Goal: Transaction & Acquisition: Purchase product/service

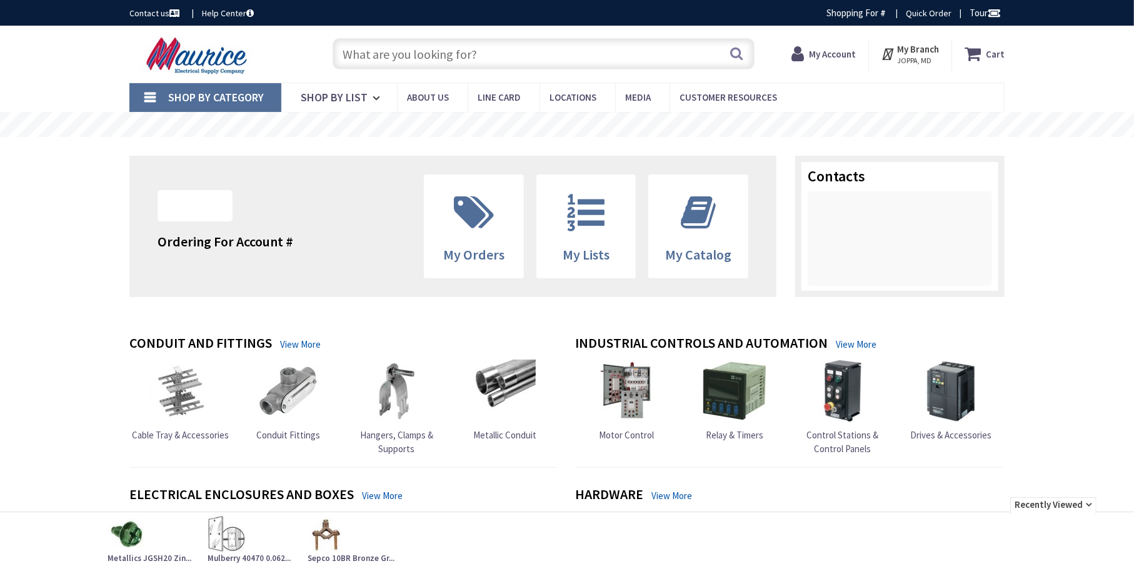
click at [455, 56] on input "text" at bounding box center [544, 53] width 422 height 31
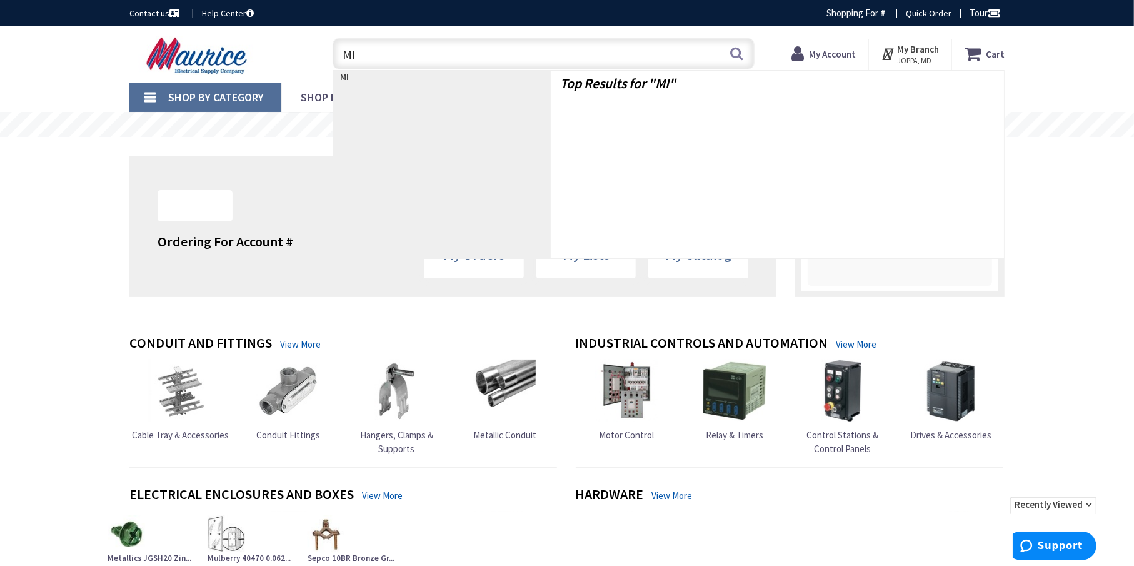
type input "MIN"
type input "[GEOGRAPHIC_DATA], [GEOGRAPHIC_DATA]"
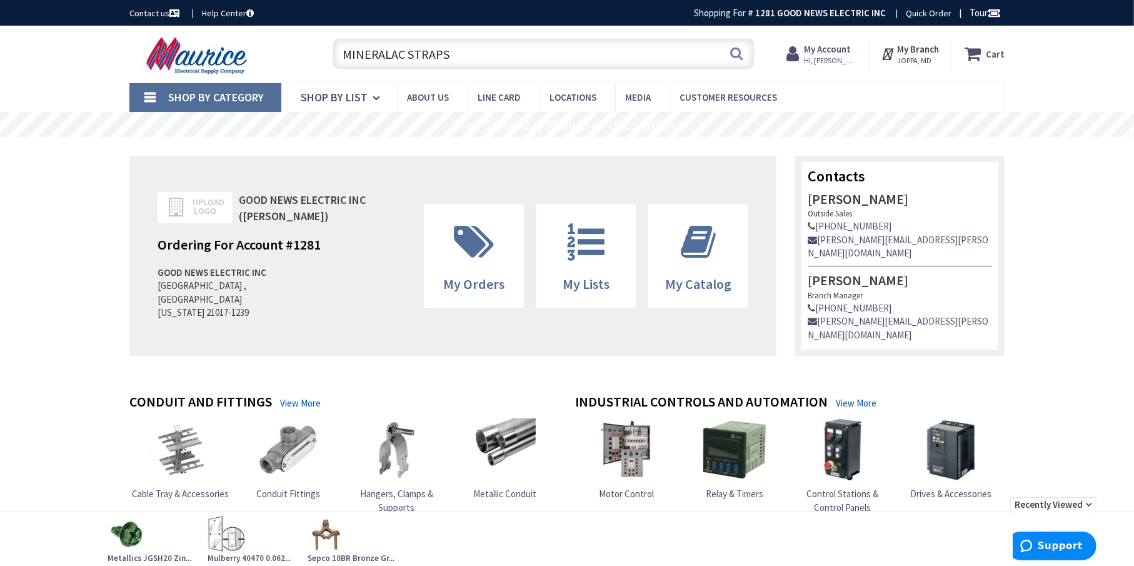
type input "MINERALAC STRAPS"
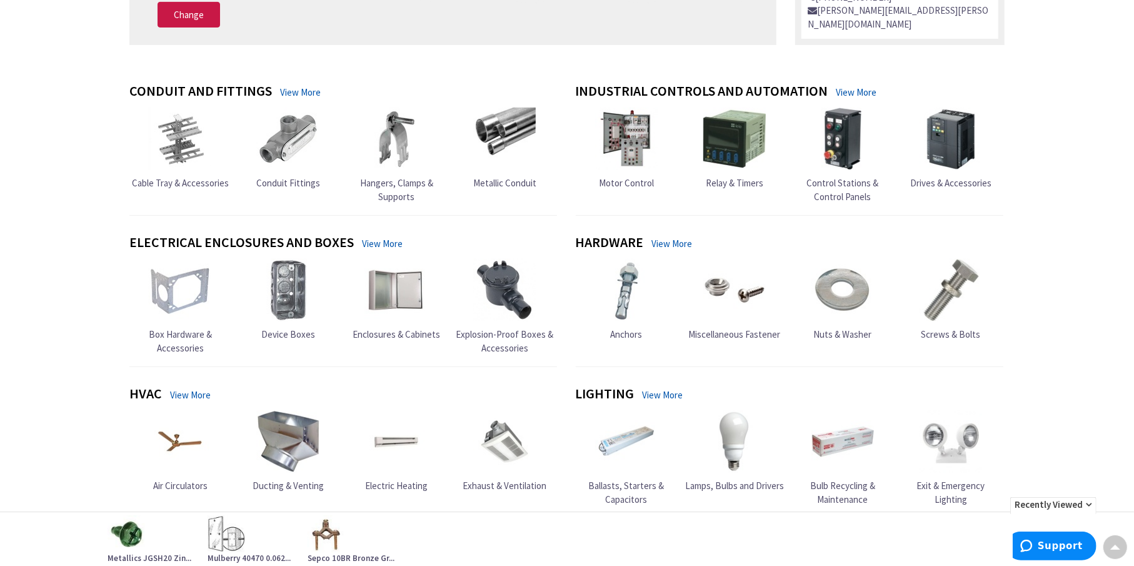
scroll to position [579, 0]
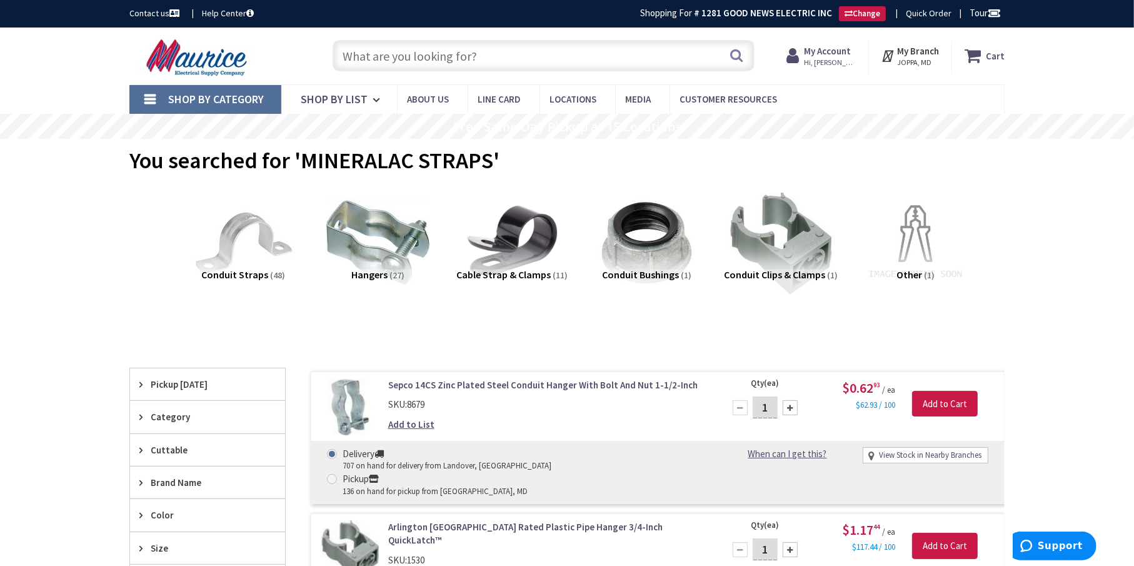
click at [433, 44] on input "text" at bounding box center [544, 55] width 422 height 31
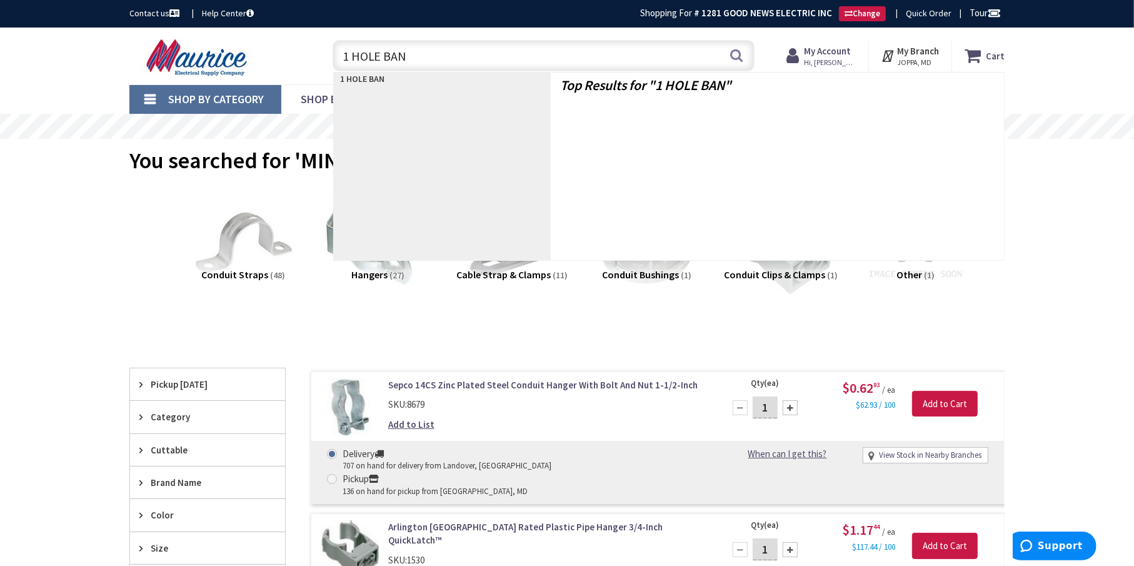
type input "1 HOLE BAND"
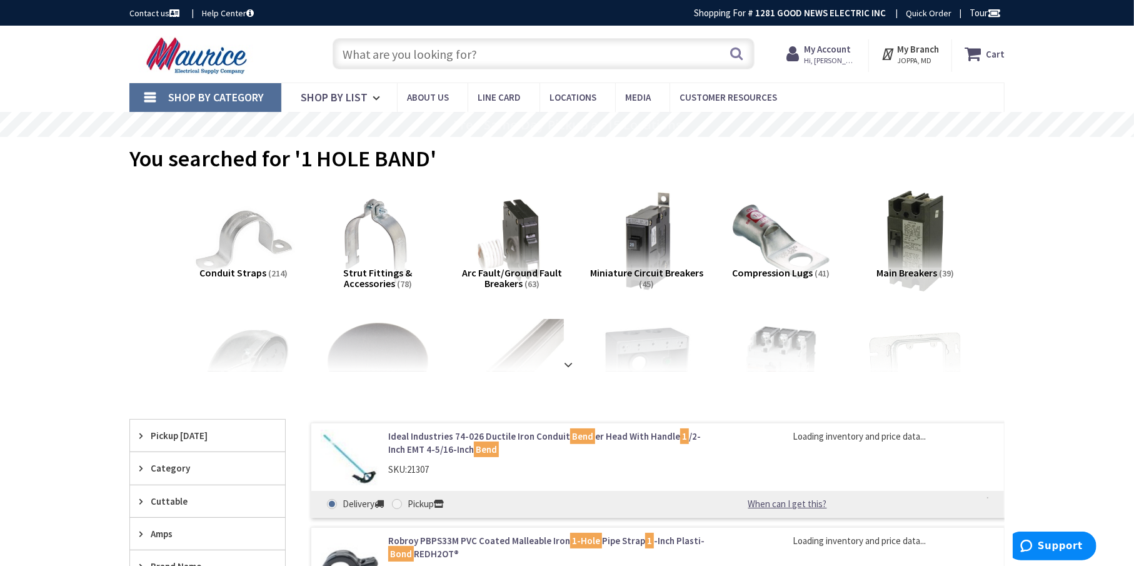
click at [401, 46] on input "text" at bounding box center [544, 53] width 422 height 31
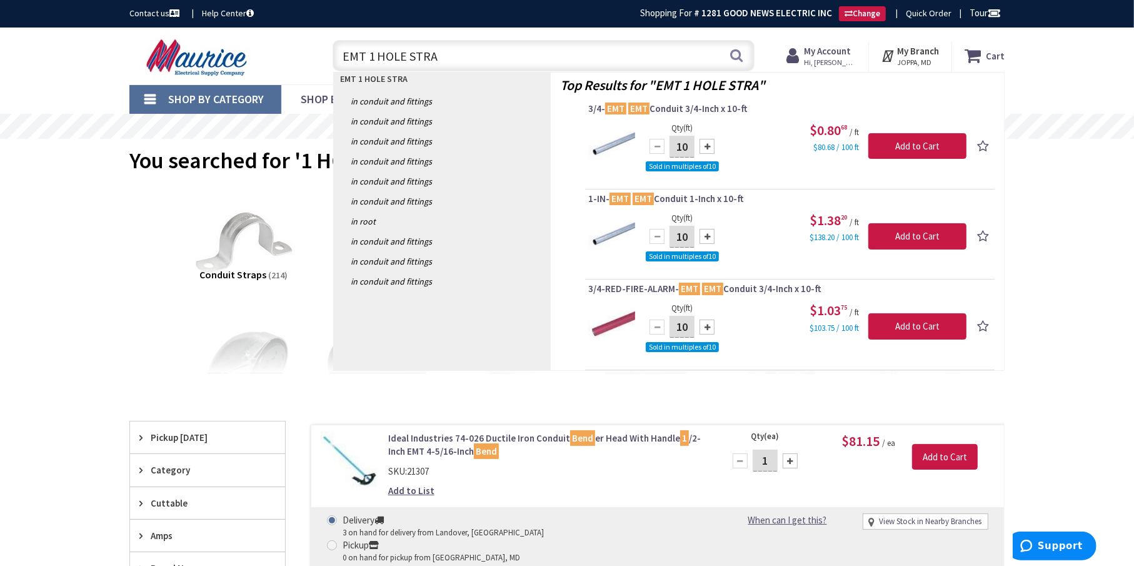
type input "EMT 1 HOLE STRAP"
